Goal: Check status: Check status

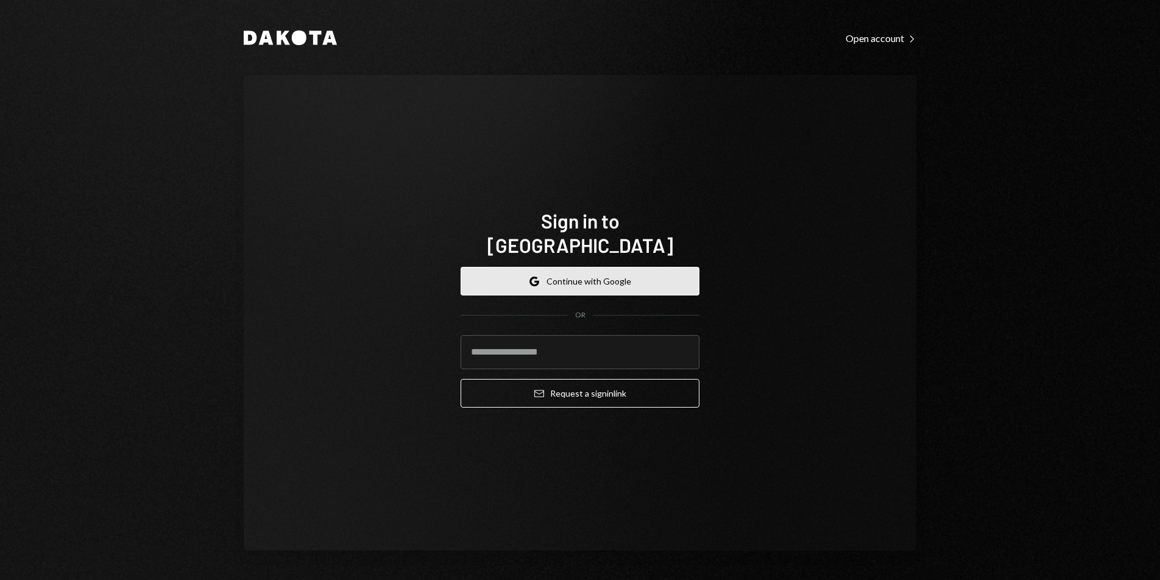
click at [647, 271] on button "Google Continue with Google" at bounding box center [580, 281] width 239 height 29
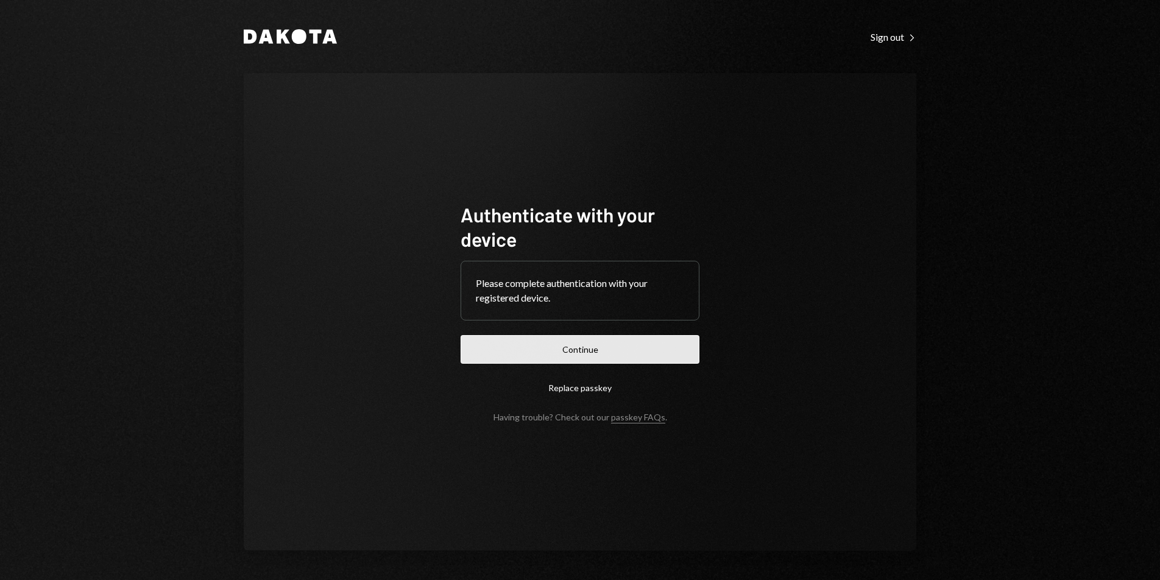
click at [603, 351] on button "Continue" at bounding box center [580, 349] width 239 height 29
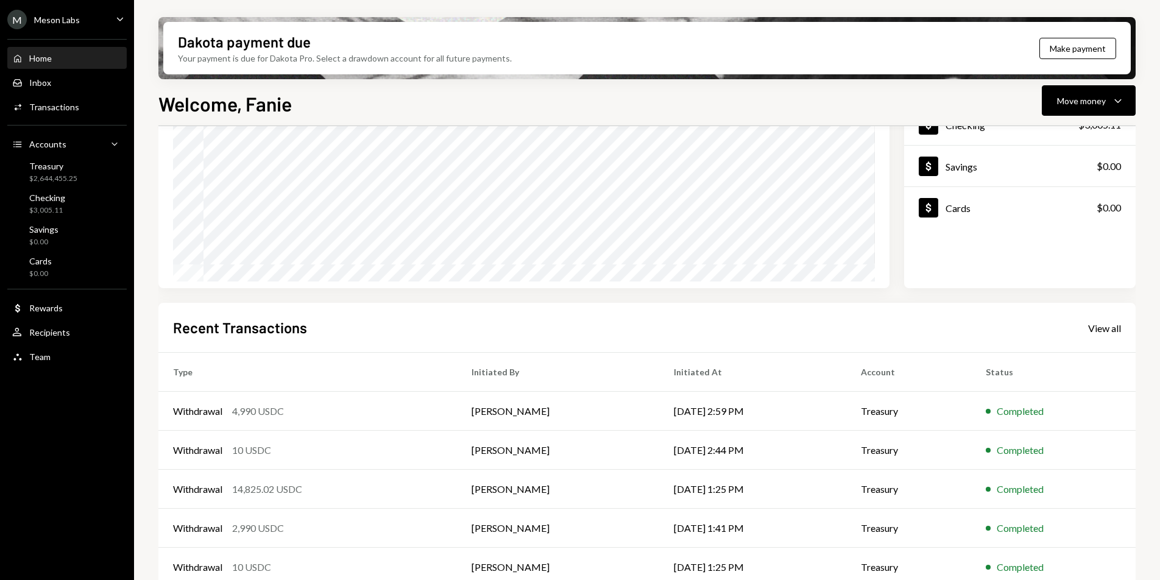
scroll to position [149, 0]
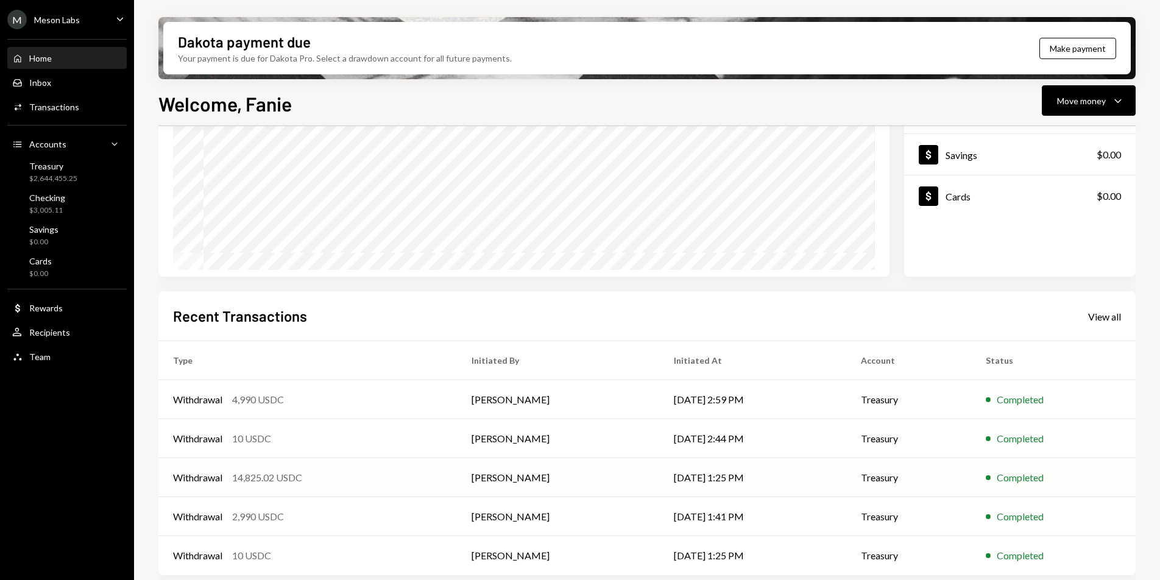
click at [268, 482] on div "14,825.02 USDC" at bounding box center [267, 477] width 70 height 15
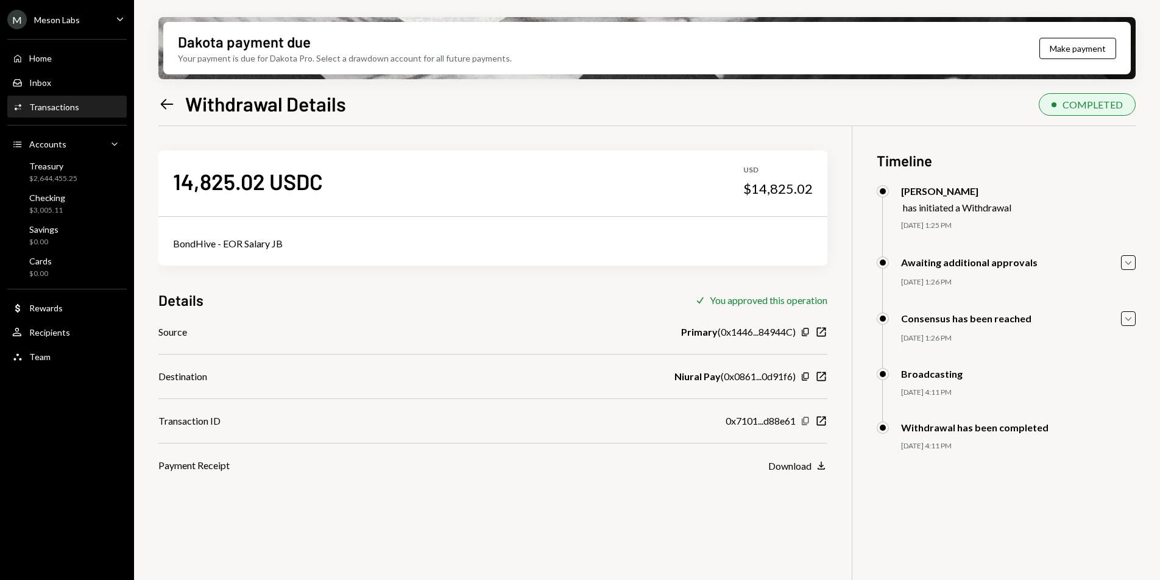
click at [805, 423] on icon "button" at bounding box center [805, 421] width 7 height 8
click at [171, 108] on icon "Left Arrow" at bounding box center [166, 104] width 17 height 17
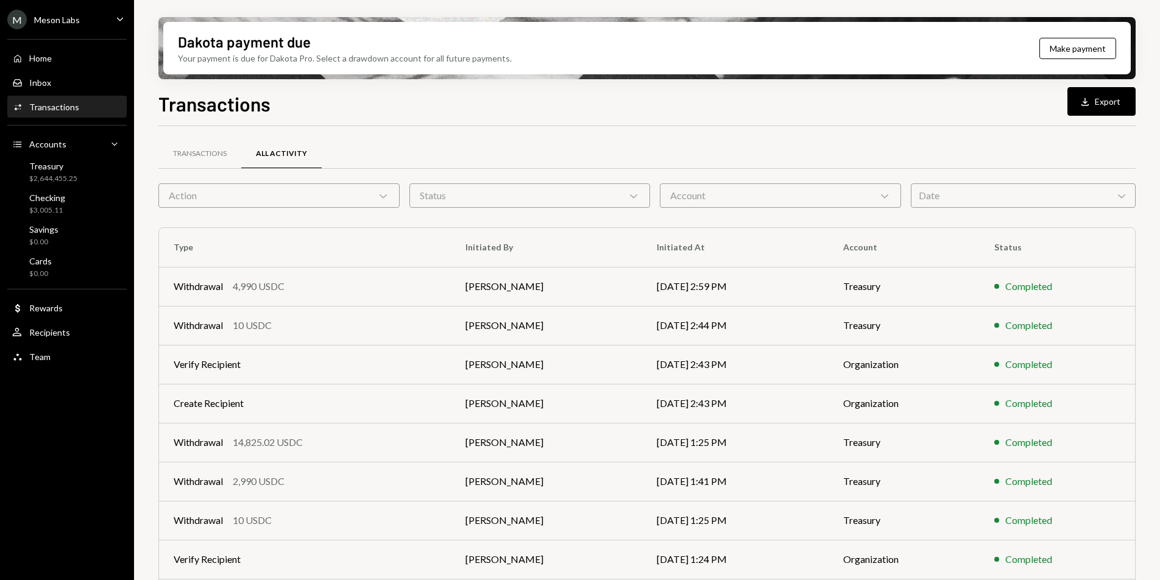
click at [63, 105] on div "Transactions" at bounding box center [54, 107] width 50 height 10
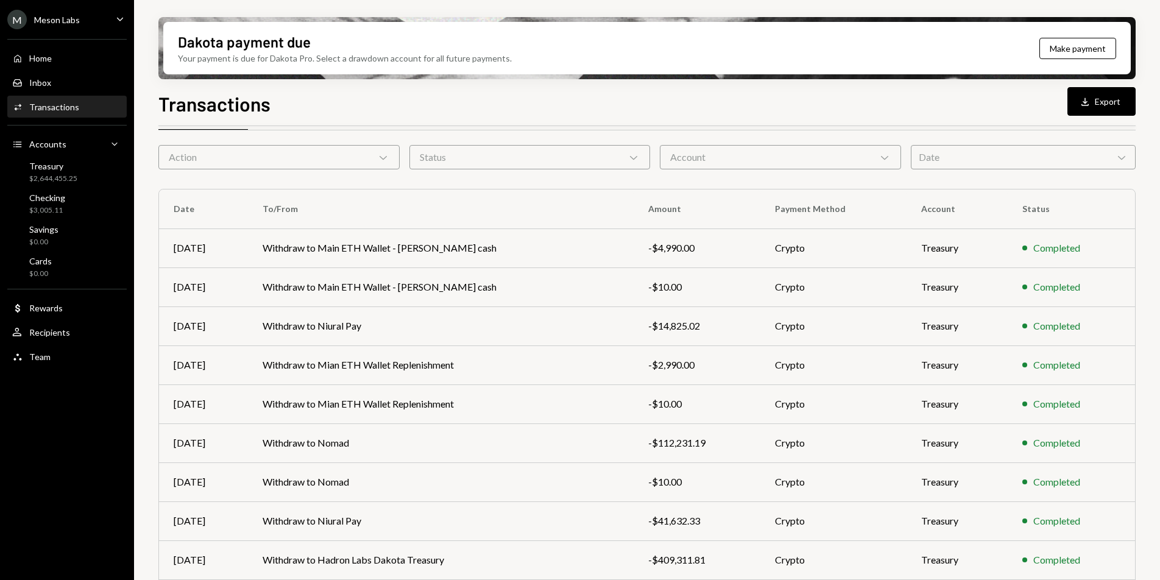
scroll to position [60, 0]
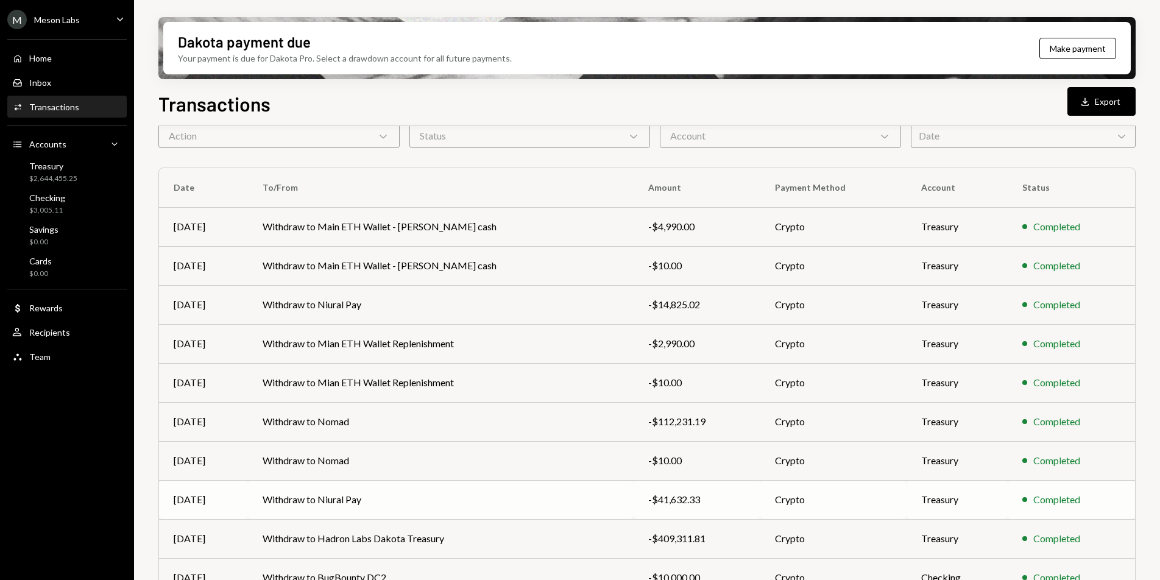
click at [484, 511] on td "Withdraw to Niural Pay" at bounding box center [441, 499] width 386 height 39
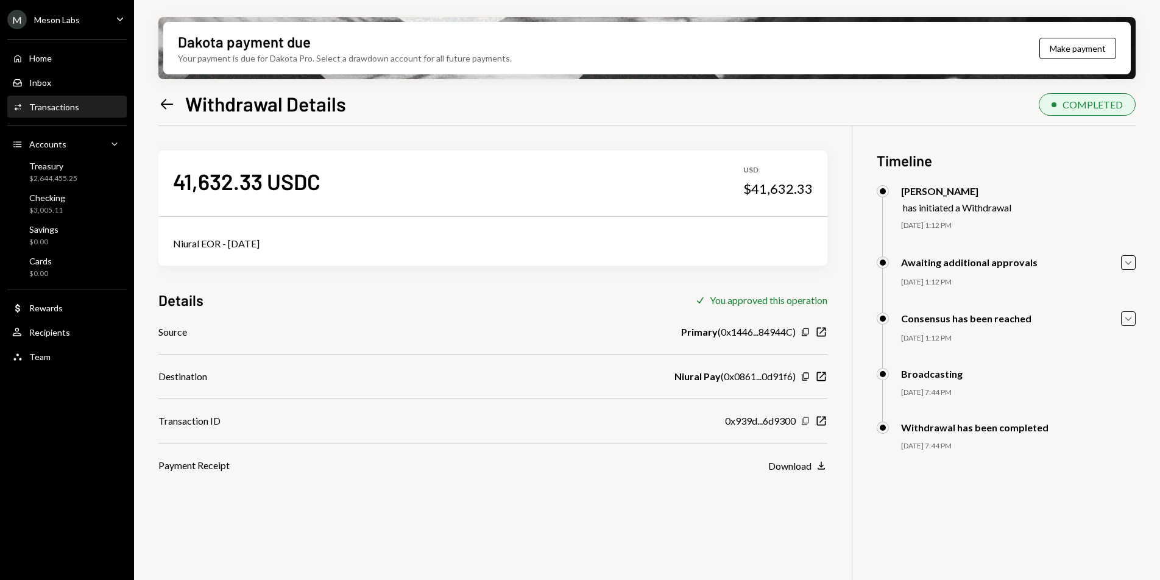
click at [803, 422] on icon "button" at bounding box center [805, 421] width 7 height 8
click at [68, 24] on div "M Meson Labs" at bounding box center [43, 19] width 73 height 19
